Goal: Task Accomplishment & Management: Manage account settings

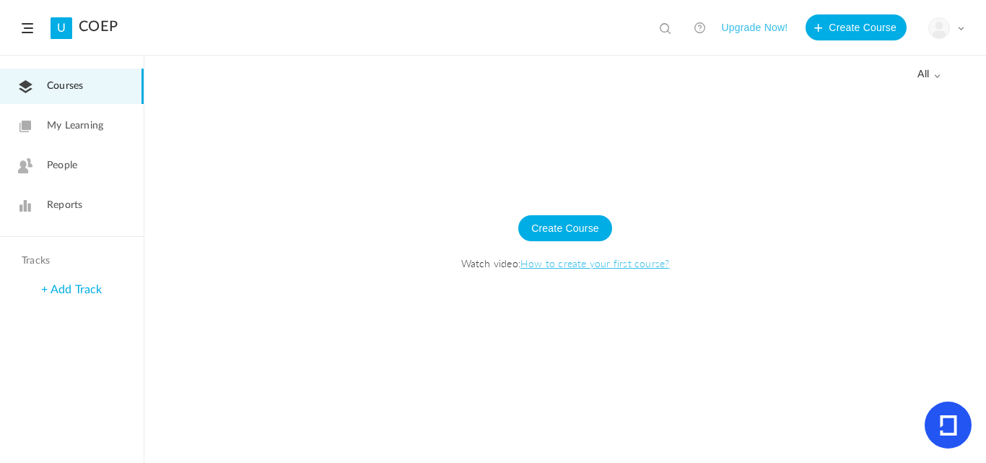
click at [81, 160] on link "People" at bounding box center [72, 165] width 144 height 35
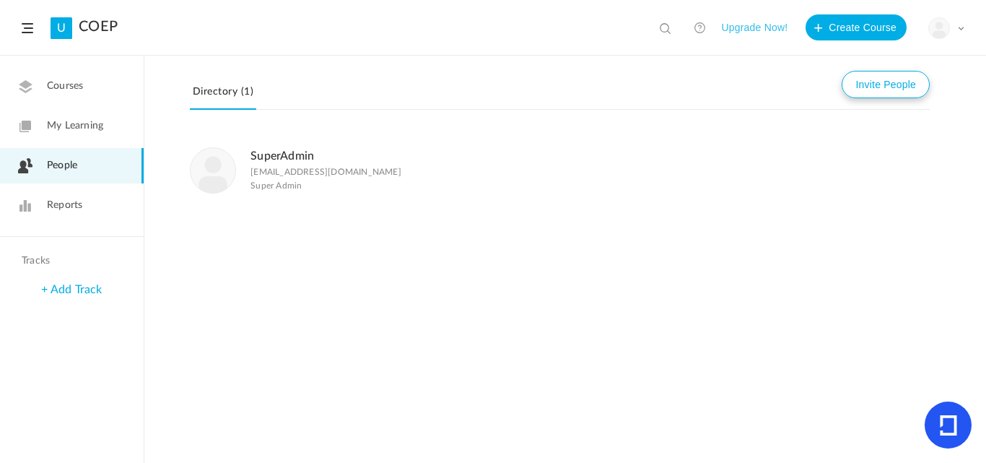
click at [875, 72] on button "Invite People" at bounding box center [886, 84] width 88 height 27
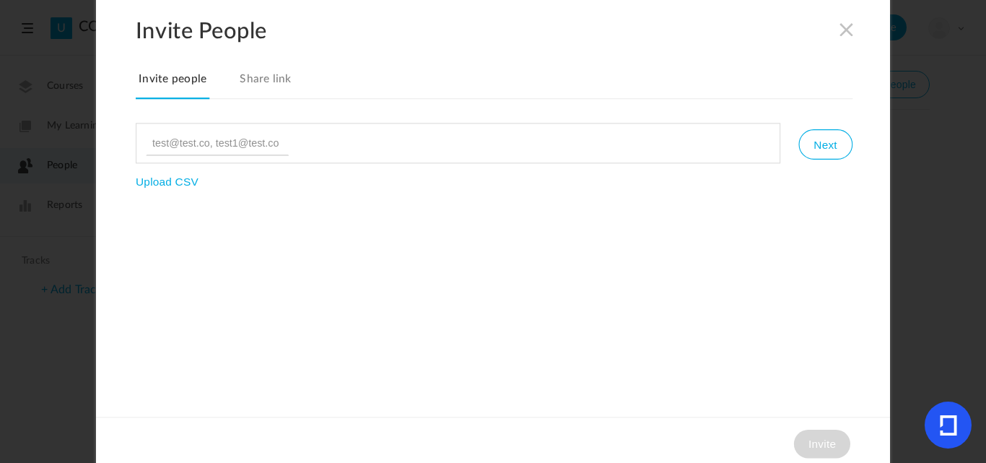
type input "admin@vomoto.com"
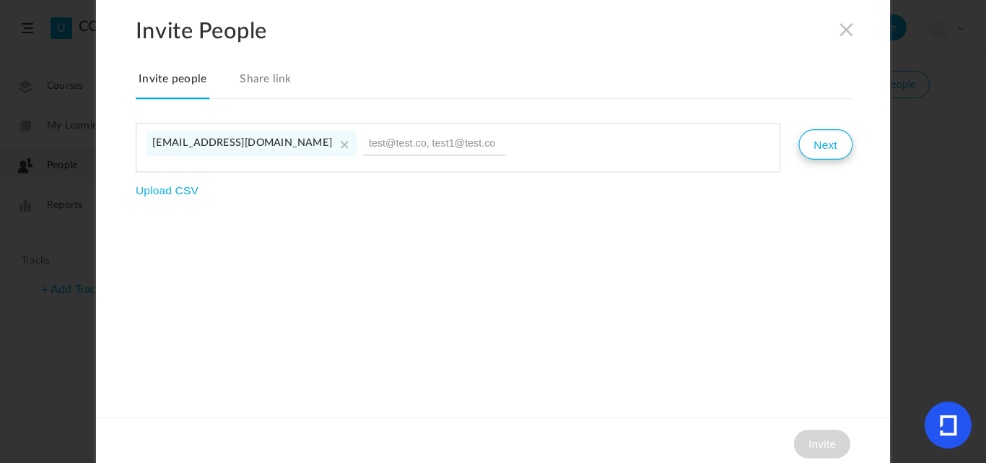
click at [816, 147] on button "Next" at bounding box center [824, 144] width 53 height 30
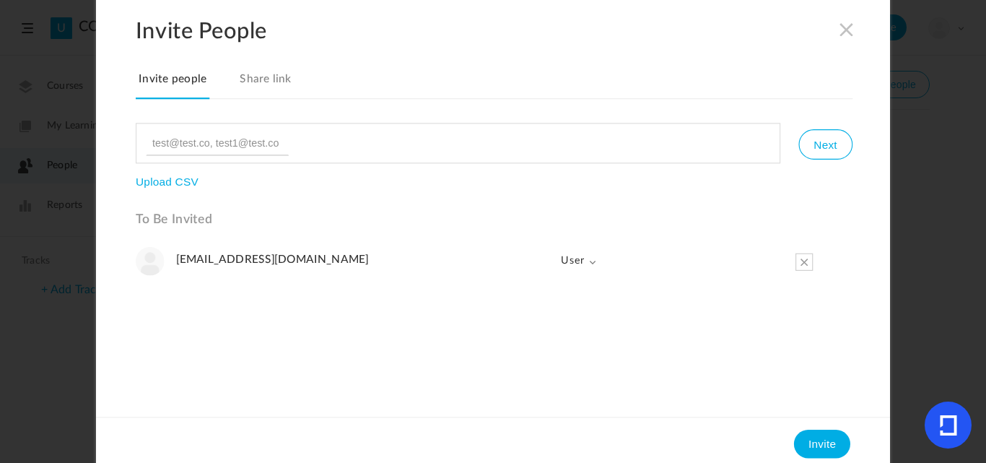
click at [582, 271] on span "User" at bounding box center [573, 260] width 48 height 29
click at [558, 293] on link "Admin" at bounding box center [557, 293] width 78 height 30
click at [575, 363] on ul "admin@vomoto.com Admin Admin User" at bounding box center [494, 325] width 717 height 159
click at [821, 447] on button "Invite" at bounding box center [822, 443] width 56 height 29
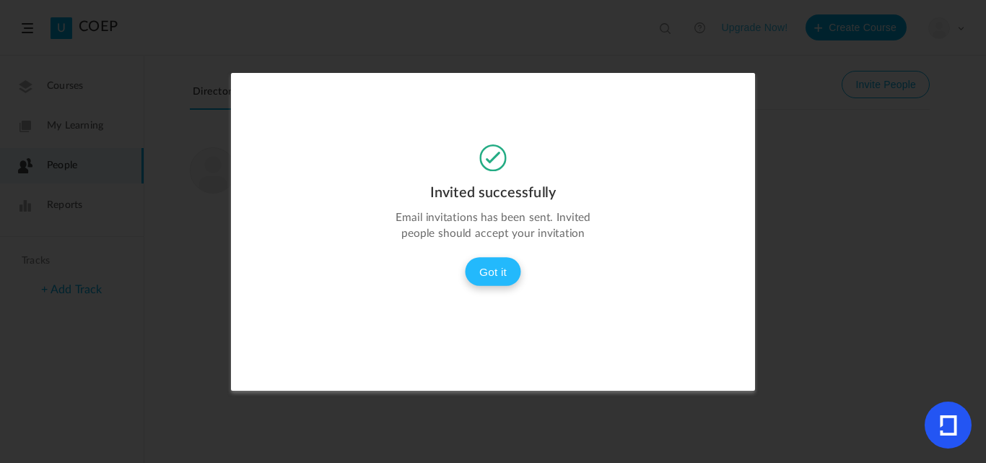
click at [499, 269] on button "Got it" at bounding box center [493, 271] width 56 height 29
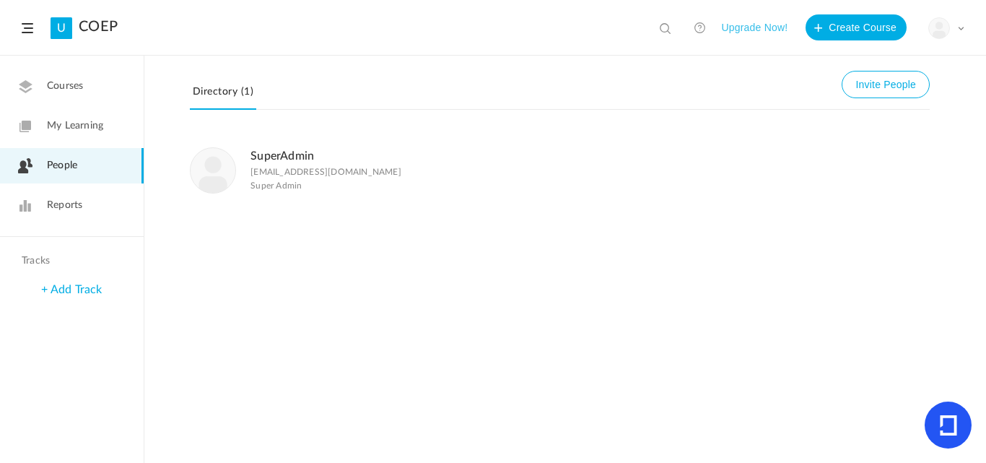
click at [59, 90] on span "Courses" at bounding box center [65, 86] width 36 height 15
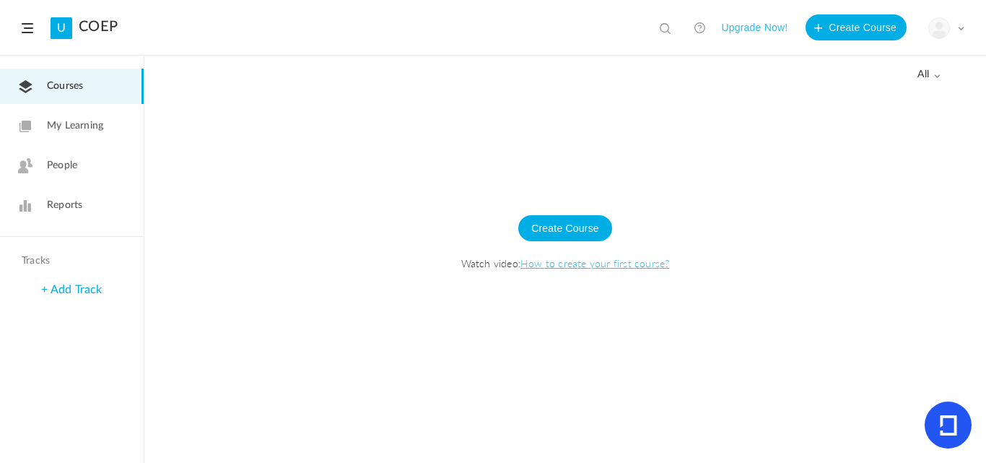
click at [746, 31] on button "Upgrade Now!" at bounding box center [754, 27] width 66 height 26
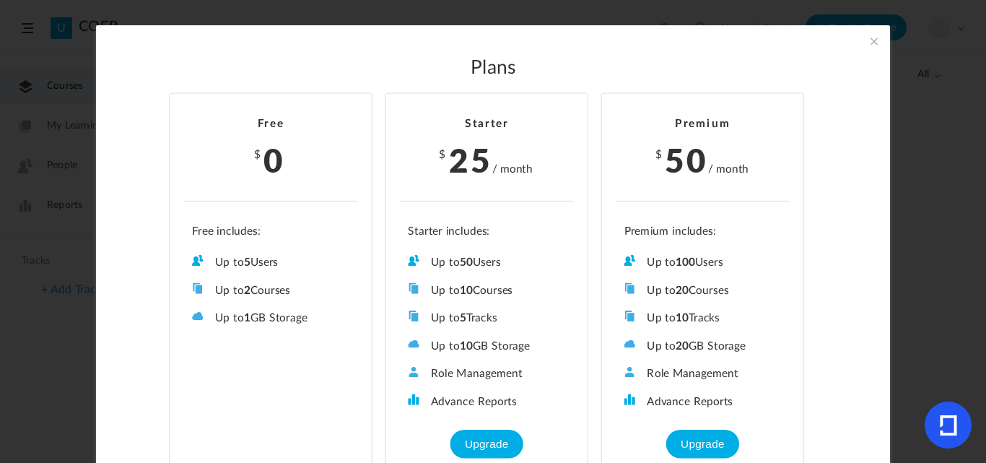
click at [876, 44] on span at bounding box center [874, 41] width 16 height 16
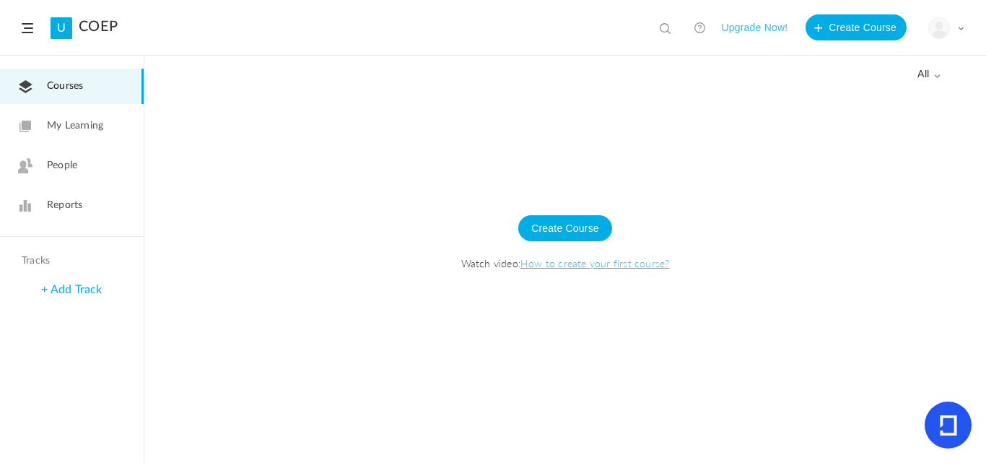
click at [944, 22] on img at bounding box center [939, 28] width 20 height 20
click at [642, 108] on div at bounding box center [565, 276] width 842 height 372
click at [58, 136] on link "My Learning" at bounding box center [72, 125] width 144 height 35
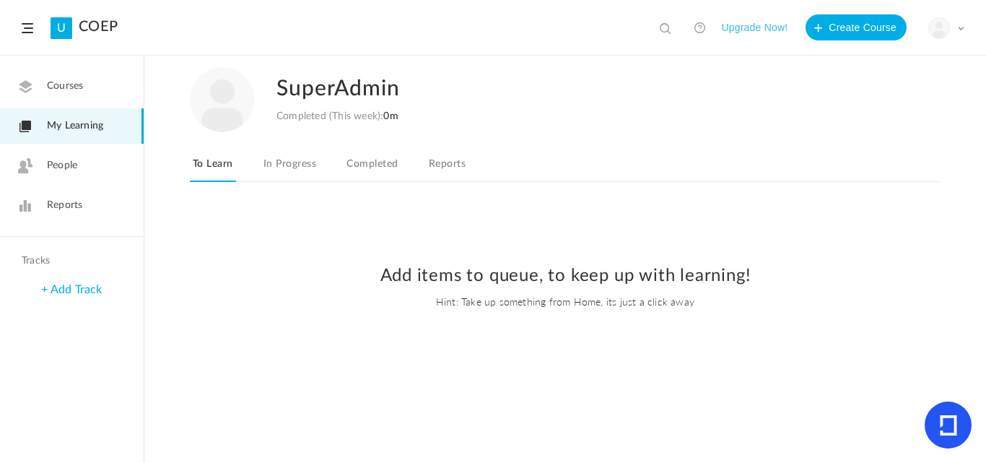
click at [101, 82] on link "Courses" at bounding box center [72, 86] width 144 height 35
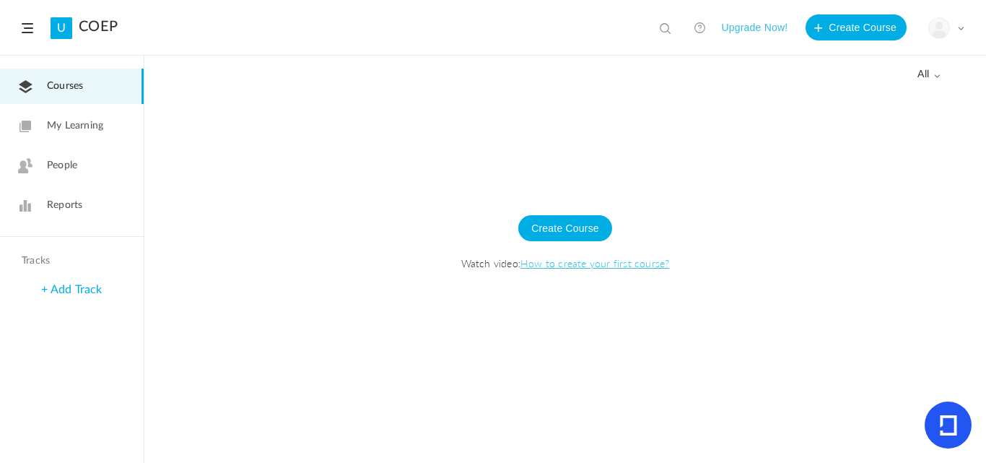
click at [940, 25] on img at bounding box center [939, 28] width 20 height 20
click at [899, 94] on link "University Settings" at bounding box center [896, 90] width 136 height 27
click at [941, 33] on img at bounding box center [939, 28] width 20 height 20
click at [900, 115] on link "Current Plan" at bounding box center [896, 117] width 136 height 27
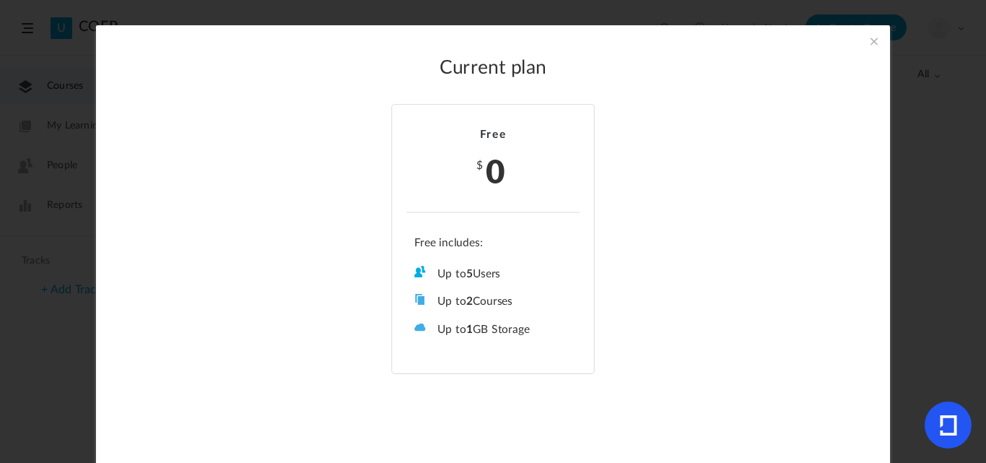
click at [872, 33] on span at bounding box center [874, 41] width 16 height 16
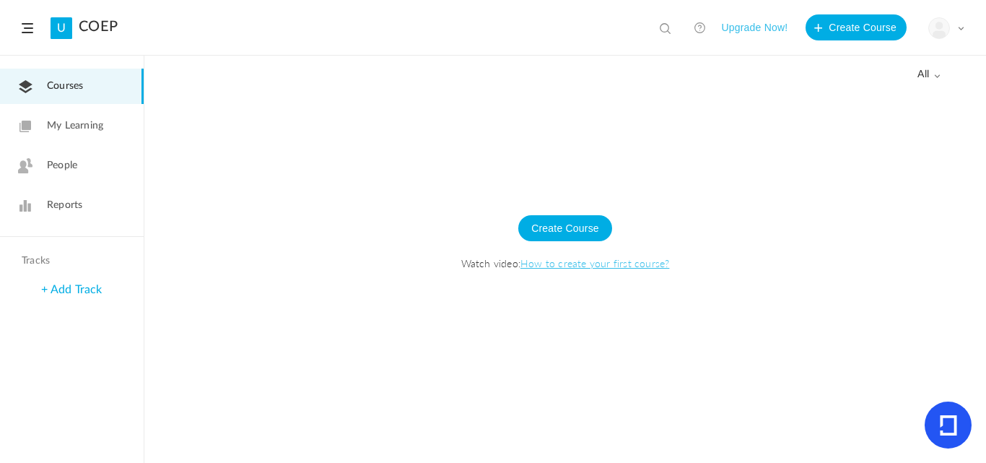
click at [940, 77] on div "All all All Drafts" at bounding box center [565, 259] width 842 height 406
click at [930, 72] on span "all" at bounding box center [928, 75] width 23 height 12
click at [99, 288] on link "+ Add Track" at bounding box center [71, 290] width 61 height 12
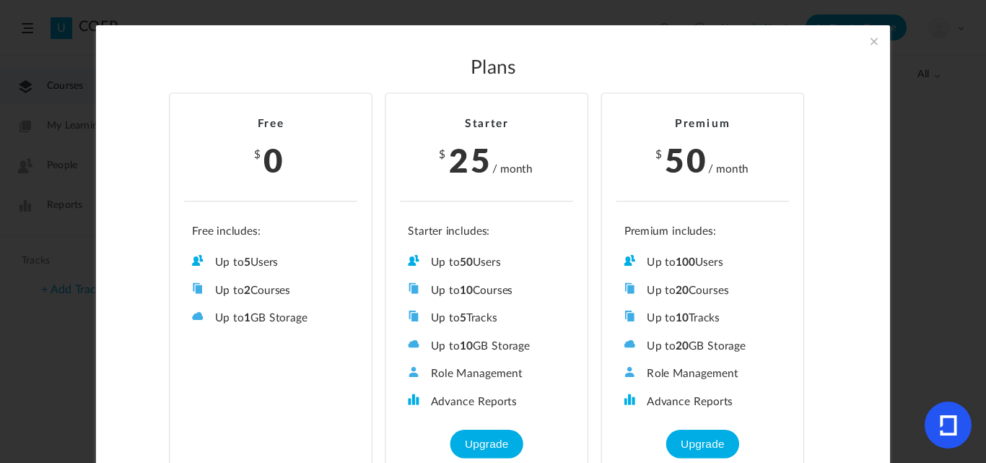
click at [878, 40] on span at bounding box center [874, 41] width 16 height 16
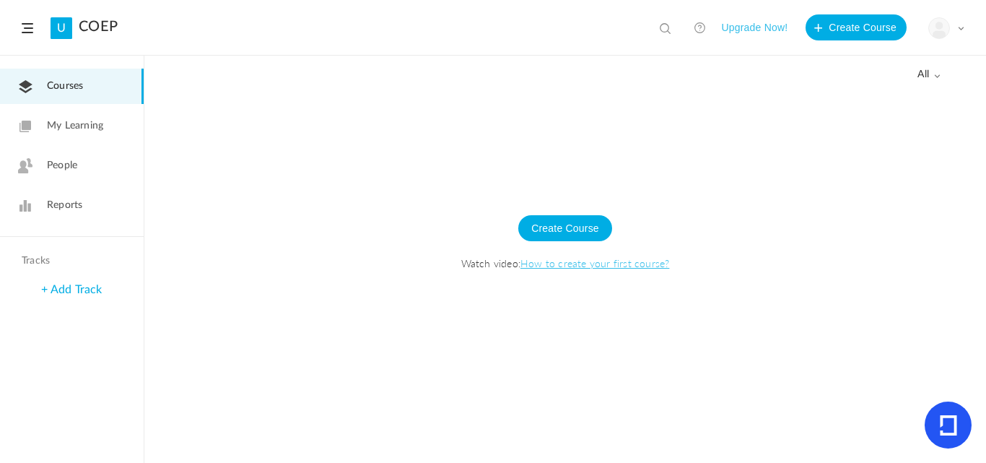
click at [52, 174] on link "People" at bounding box center [72, 165] width 144 height 35
click at [935, 39] on au-profile "My Profile University Settings Current Plan Logout" at bounding box center [936, 35] width 58 height 12
click at [938, 25] on img at bounding box center [939, 28] width 20 height 20
click at [857, 53] on link "My Profile" at bounding box center [896, 64] width 136 height 27
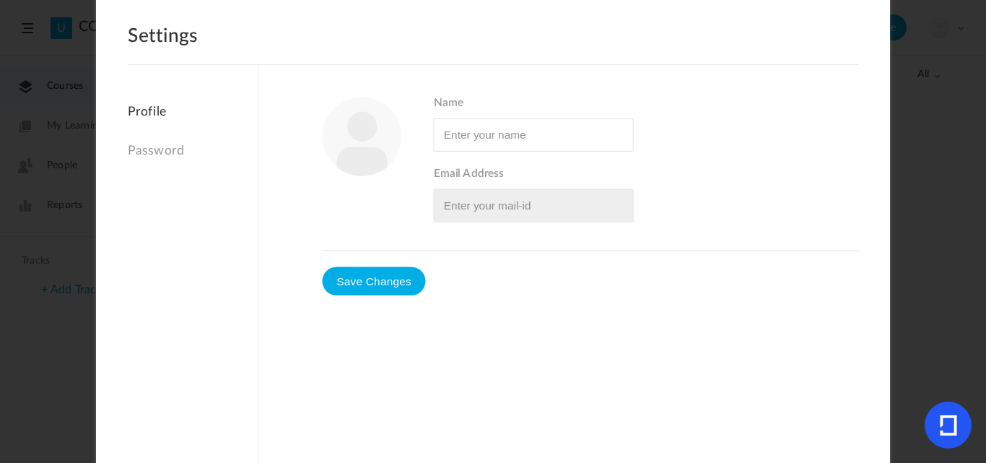
type input "SuperAdmin"
type input "superadmin@vomoto.com"
click at [845, 34] on span at bounding box center [847, 29] width 16 height 16
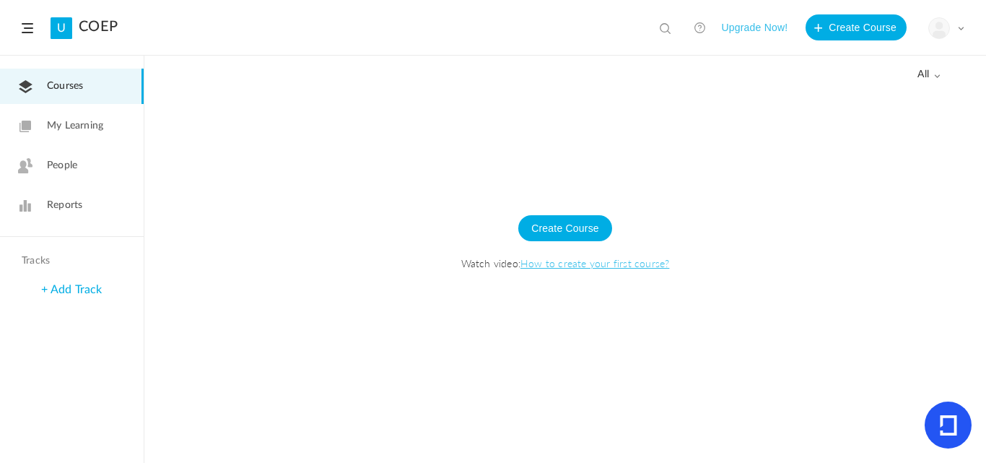
click at [953, 27] on div "My Profile University Settings Current Plan Logout" at bounding box center [946, 28] width 36 height 22
click at [864, 142] on link "Logout" at bounding box center [896, 144] width 136 height 27
